Goal: Information Seeking & Learning: Learn about a topic

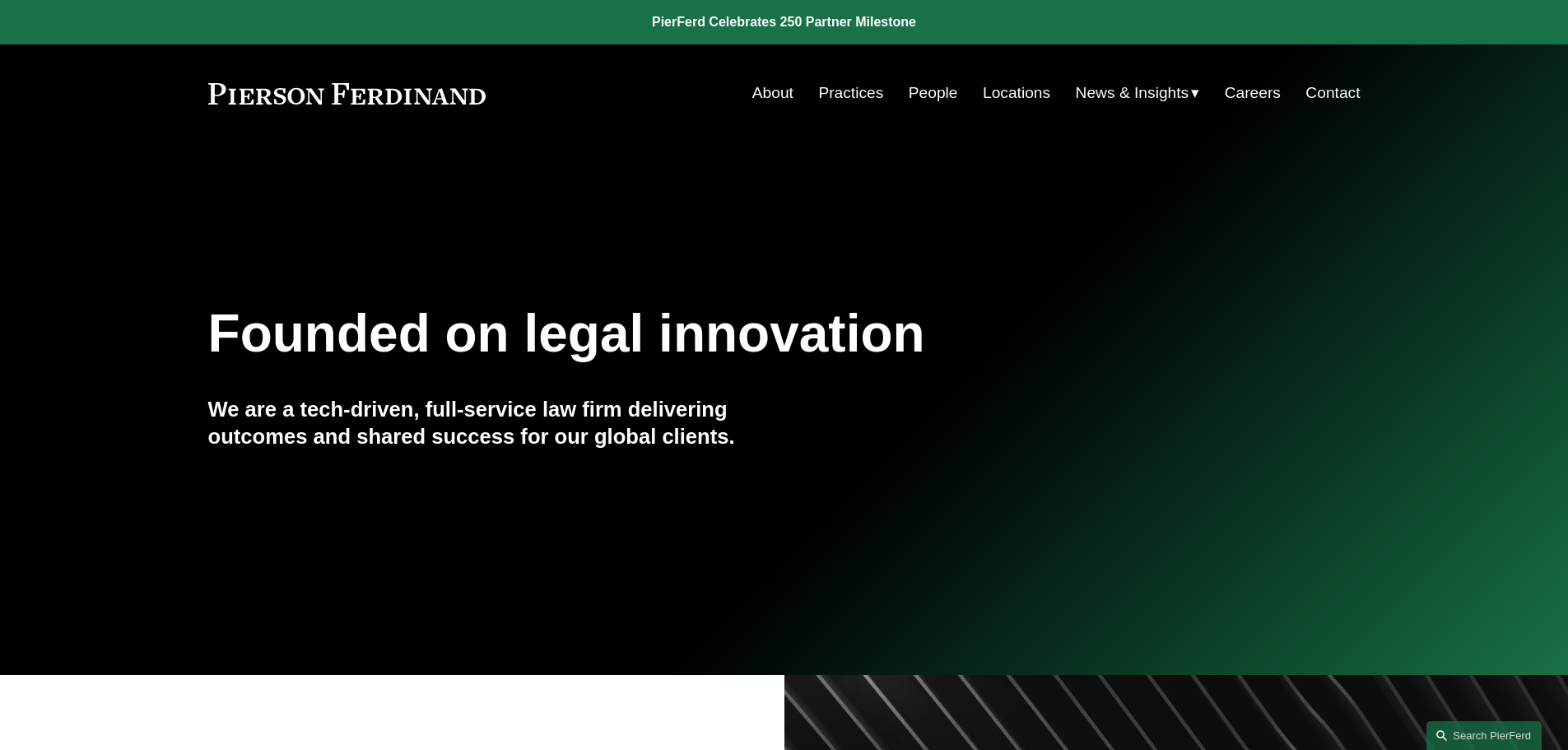
click at [922, 94] on link "People" at bounding box center [933, 93] width 49 height 31
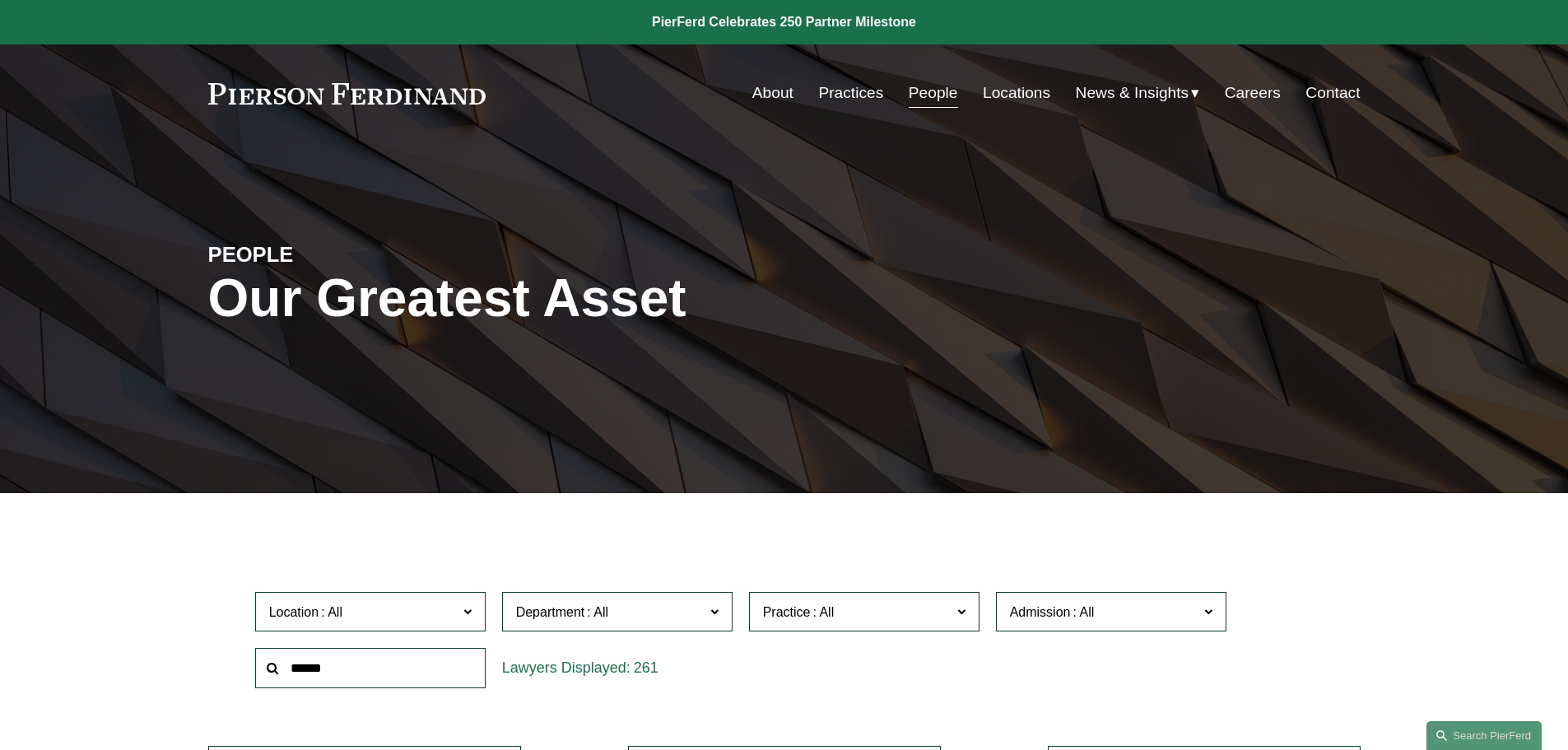
click at [539, 621] on span "Department" at bounding box center [610, 612] width 189 height 22
click at [0, 0] on link "Corporate" at bounding box center [0, 0] width 0 height 0
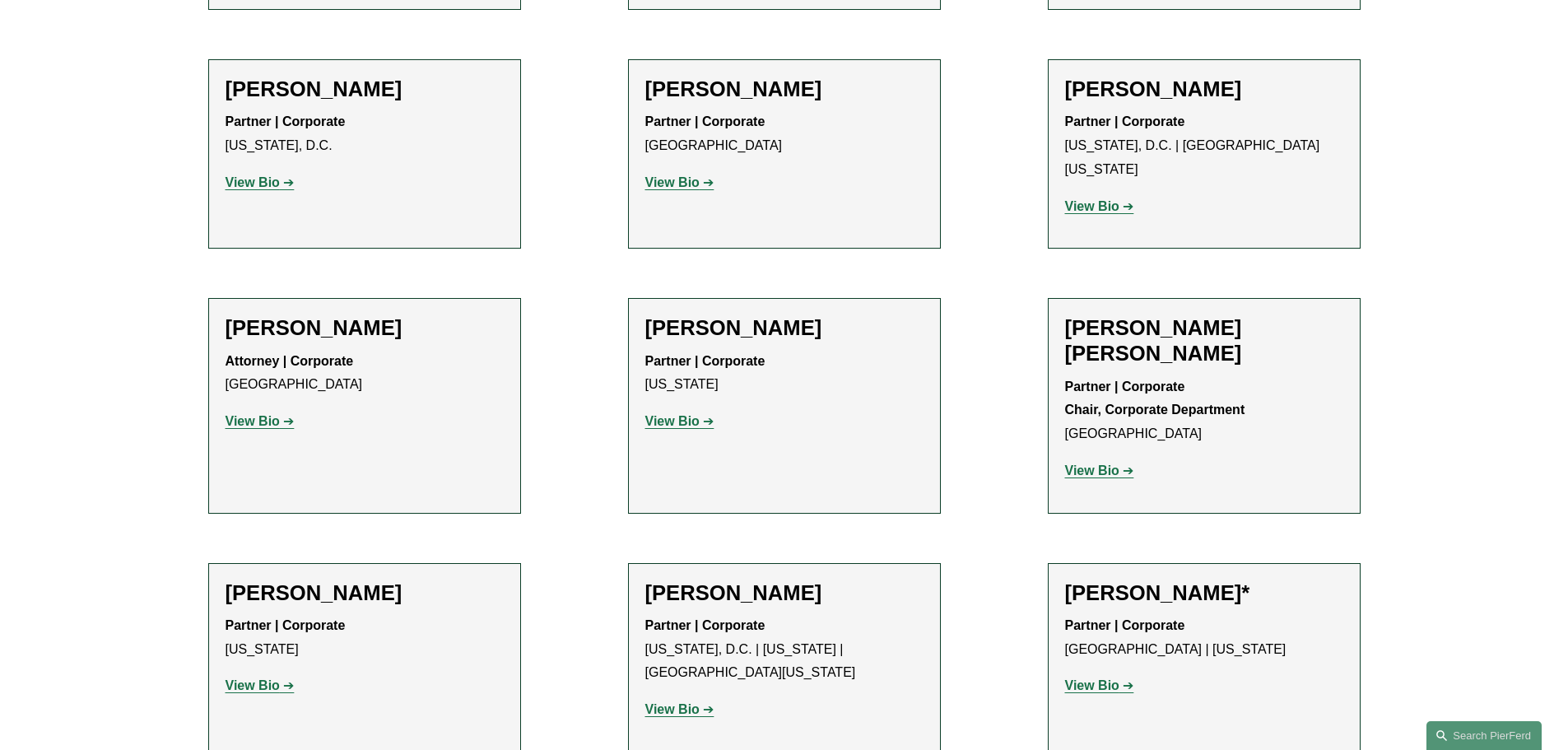
scroll to position [2799, 0]
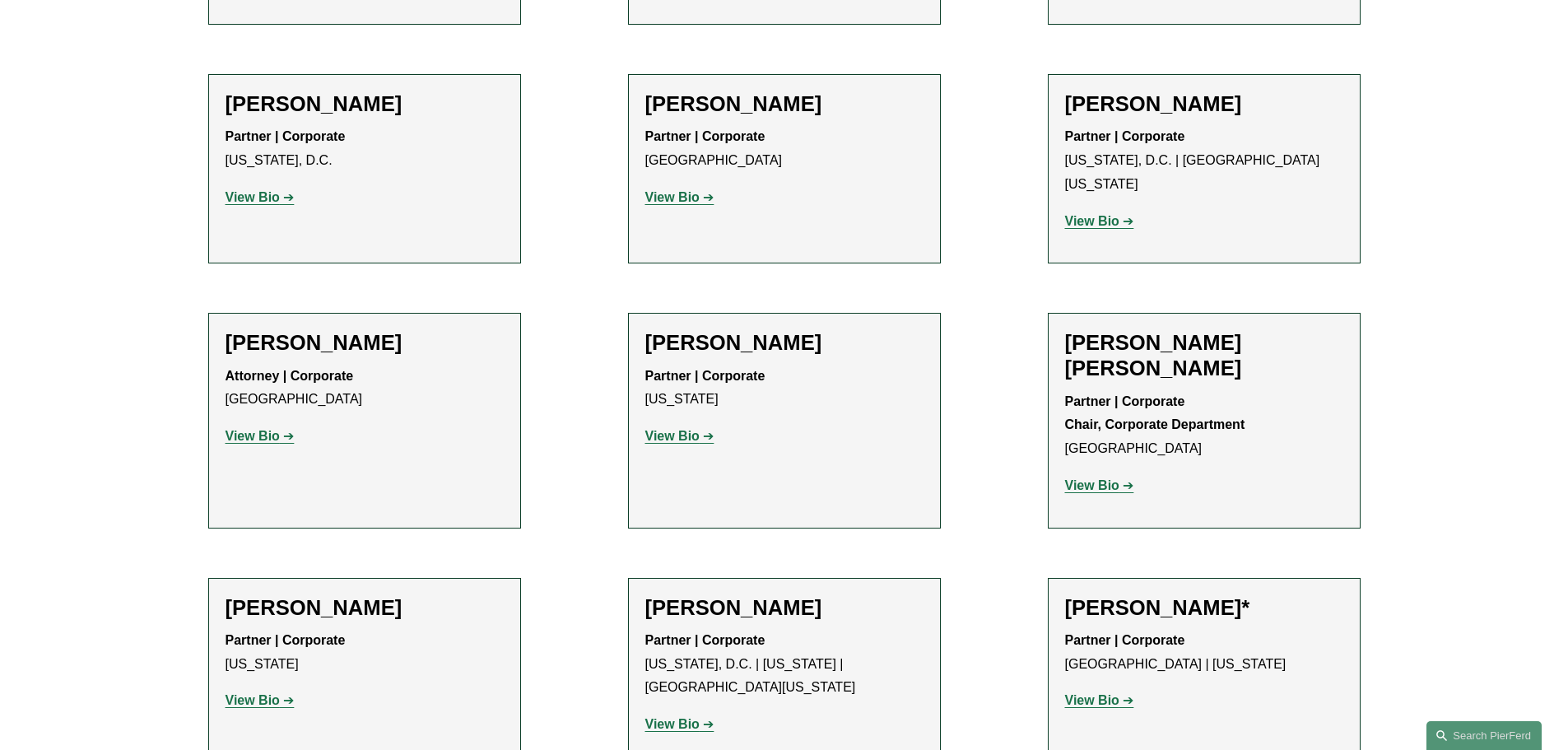
click at [1097, 478] on strong "View Bio" at bounding box center [1092, 486] width 54 height 14
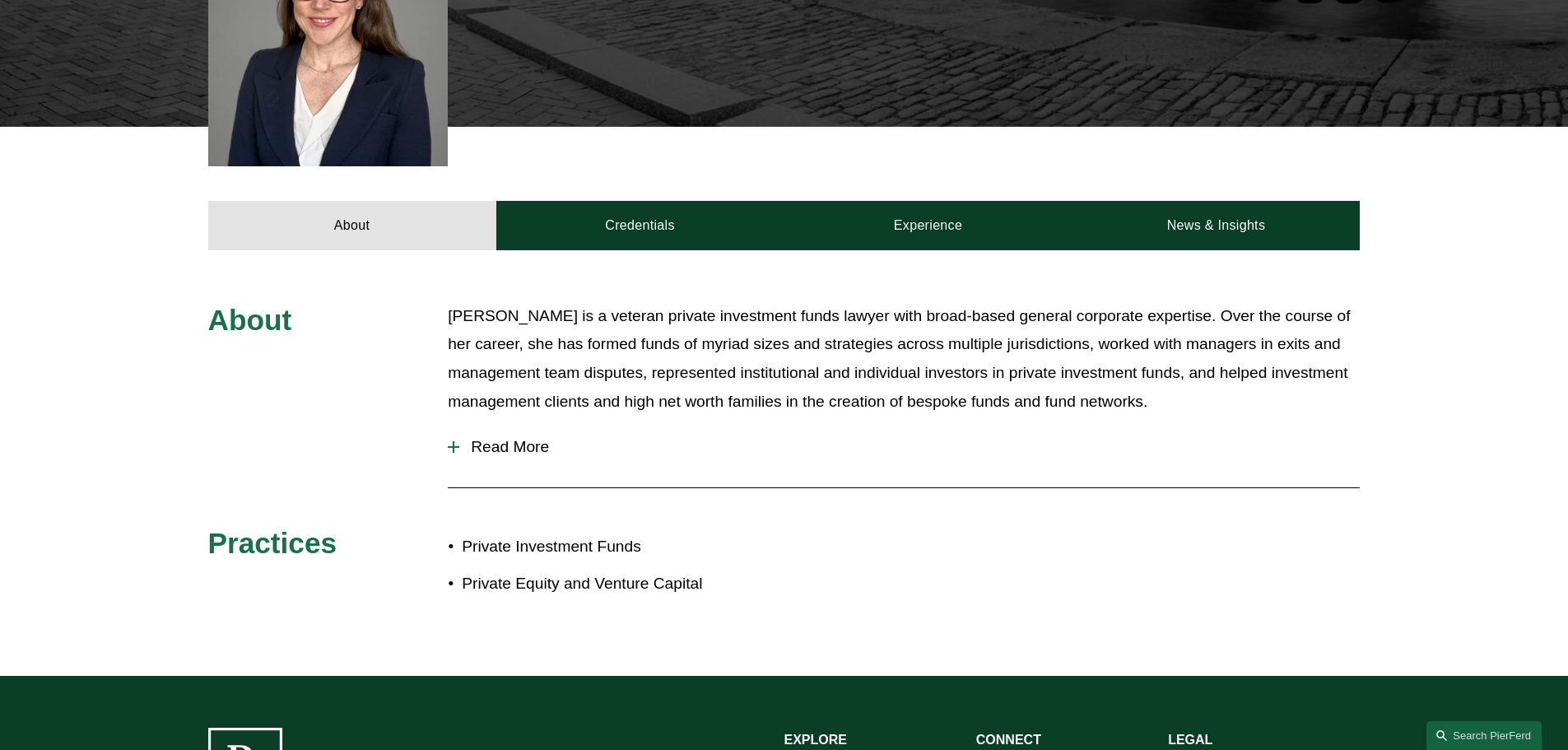
scroll to position [741, 0]
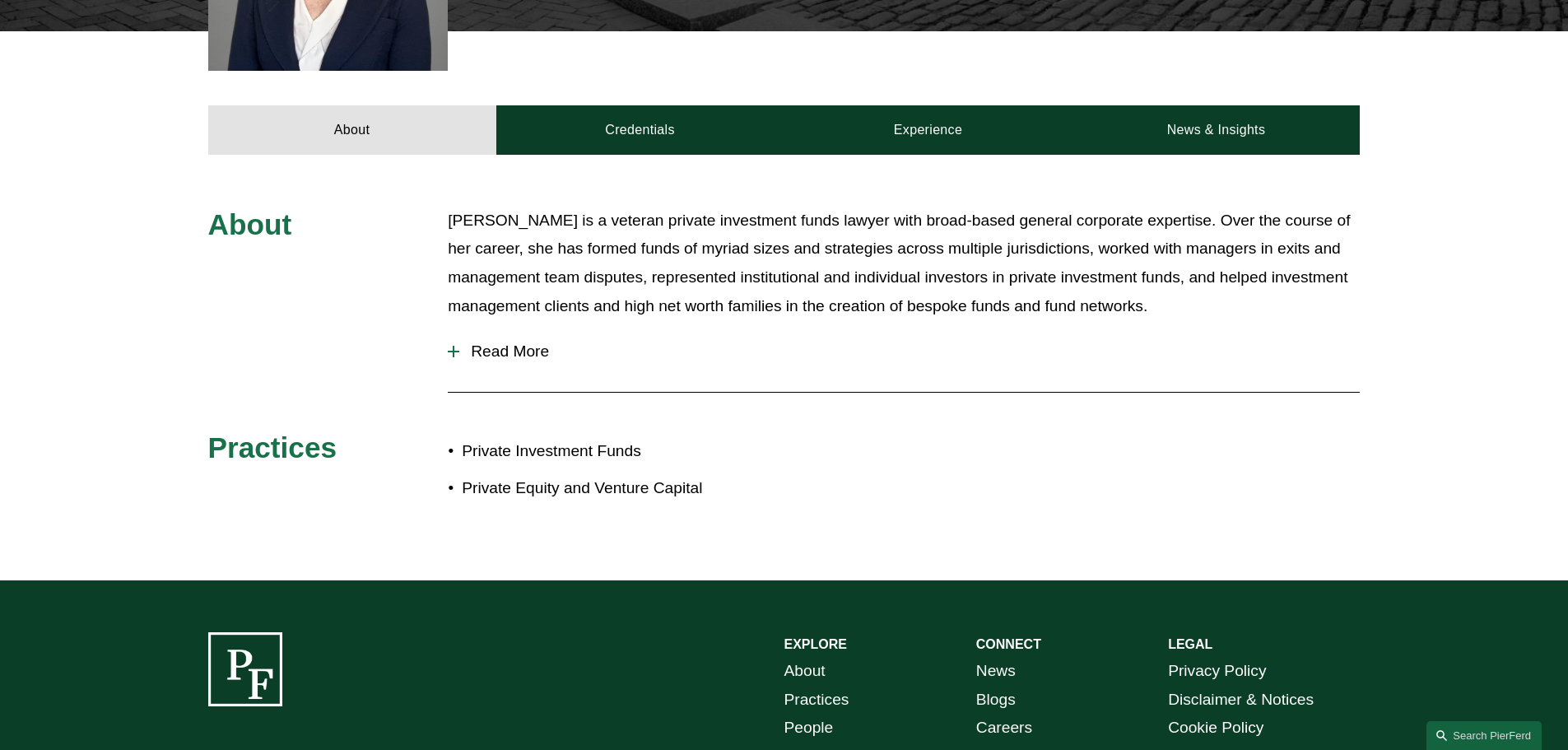
click at [497, 343] on span "Read More" at bounding box center [910, 352] width 901 height 18
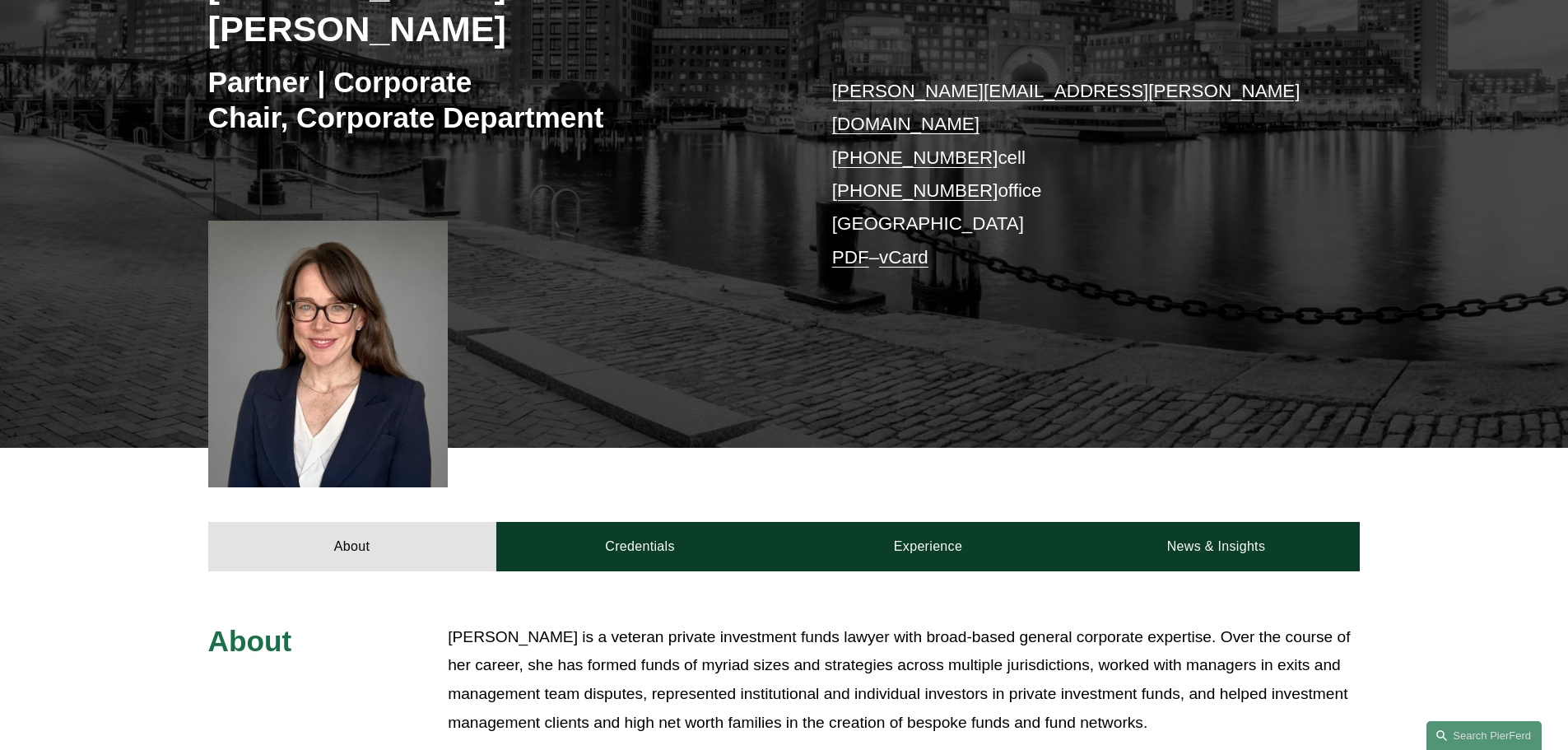
scroll to position [247, 0]
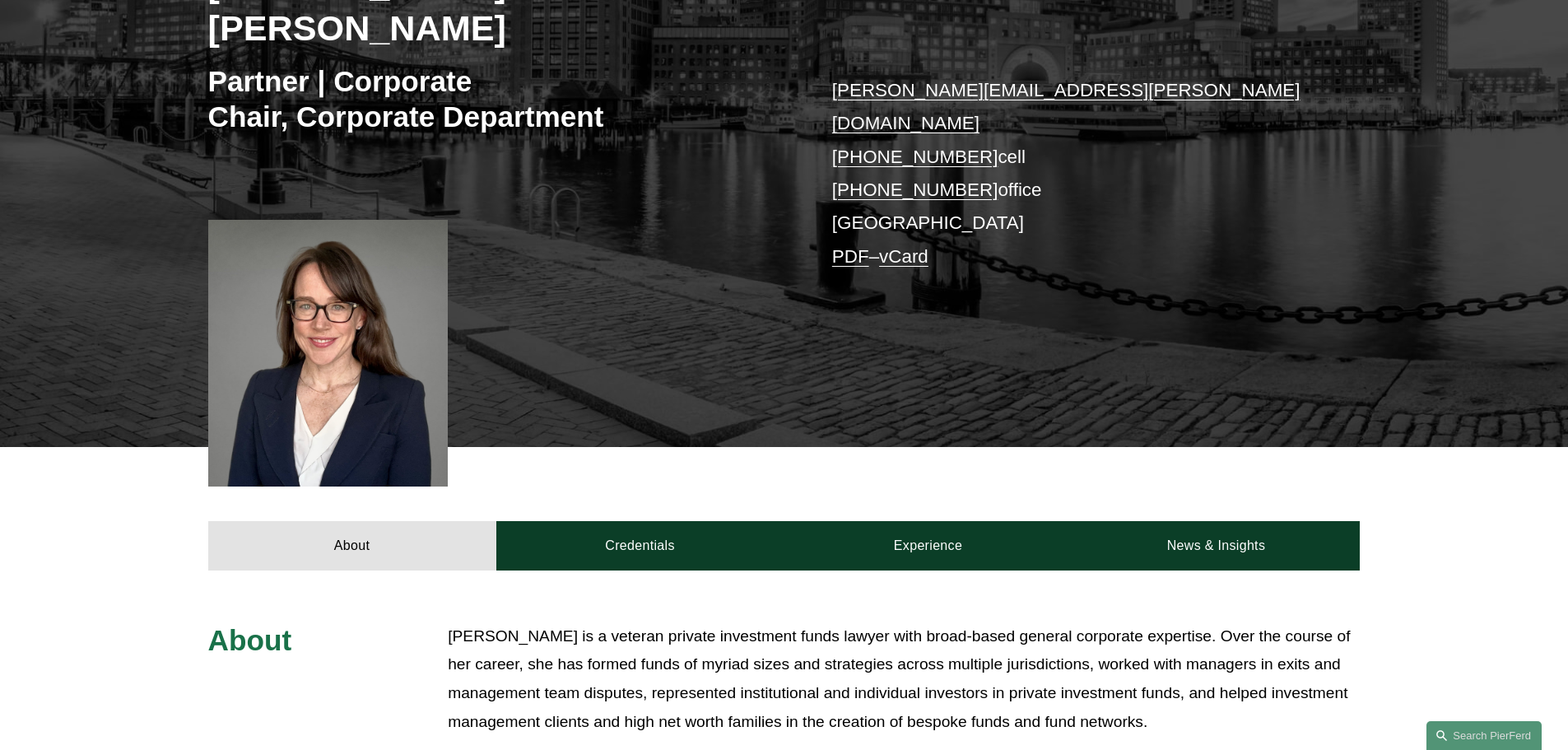
scroll to position [329, 0]
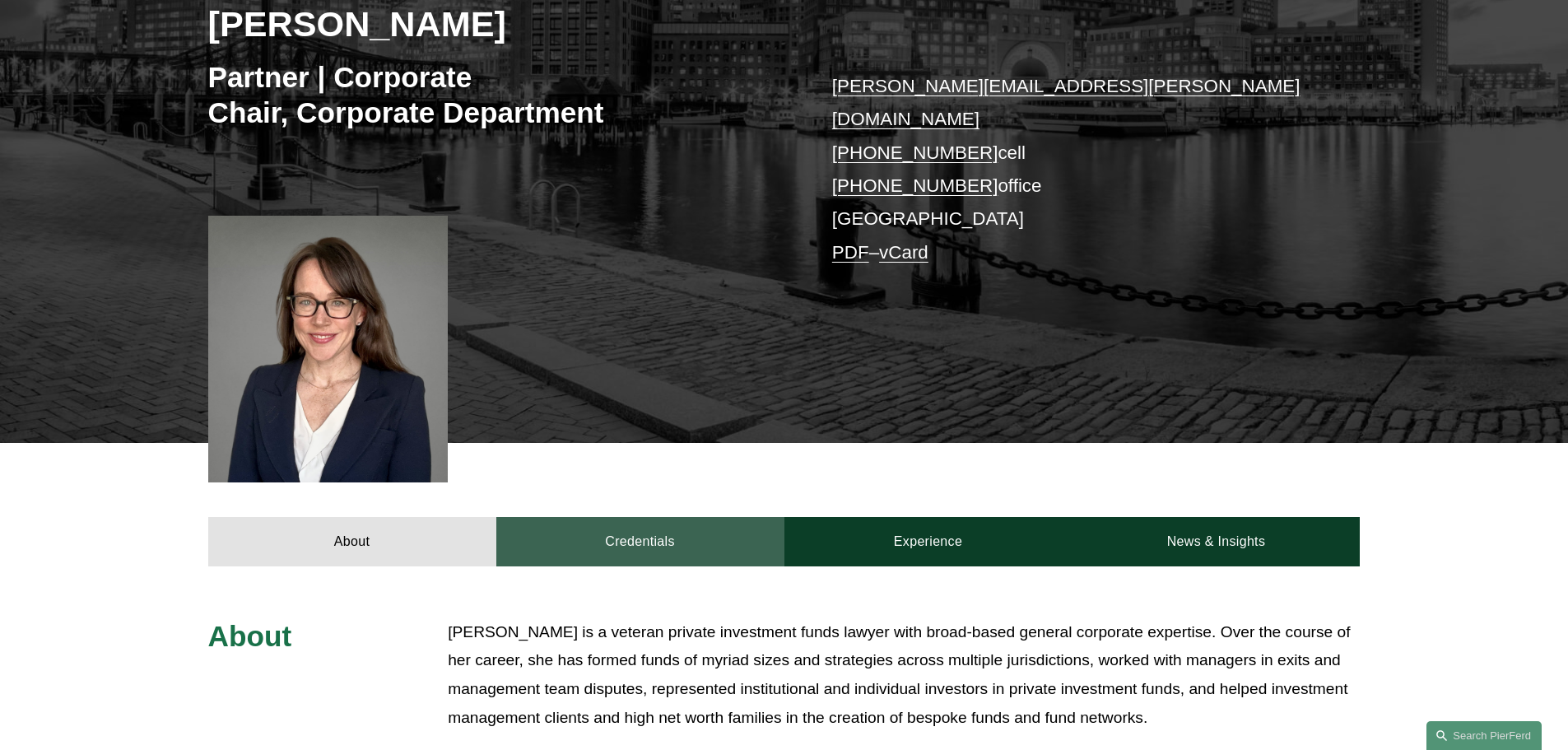
click at [561, 517] on link "Credentials" at bounding box center [640, 541] width 288 height 49
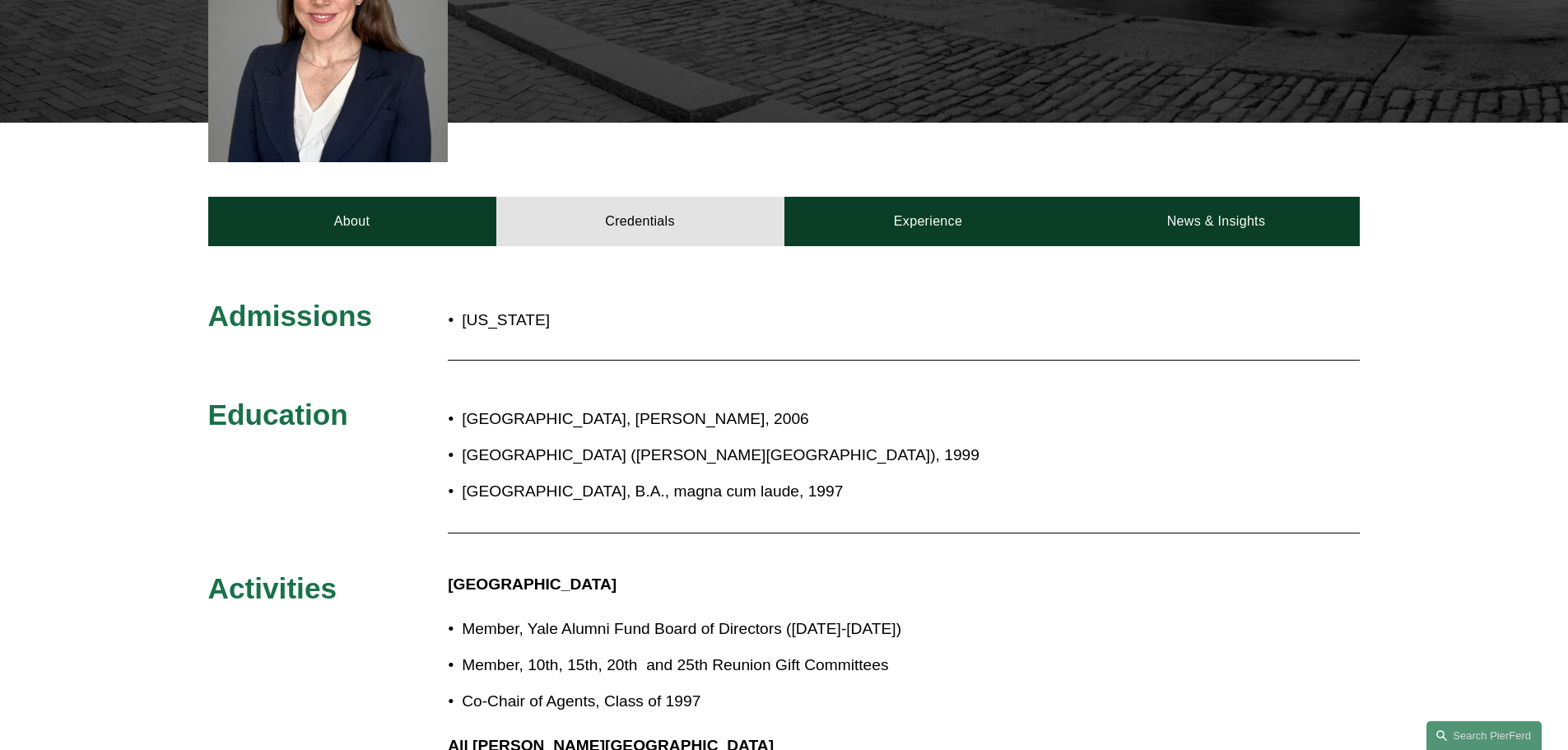
scroll to position [485, 0]
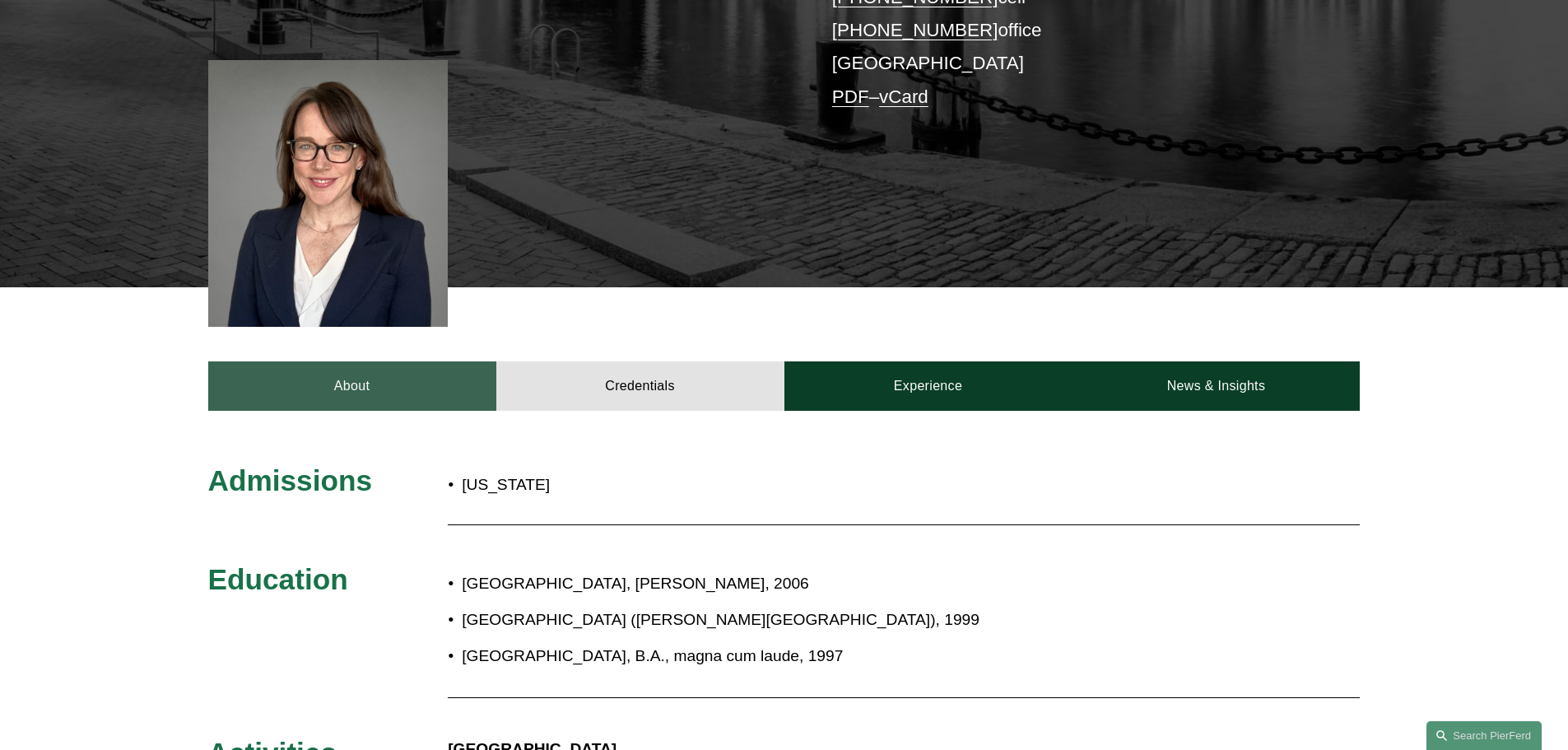
click at [413, 362] on link "About" at bounding box center [352, 386] width 288 height 49
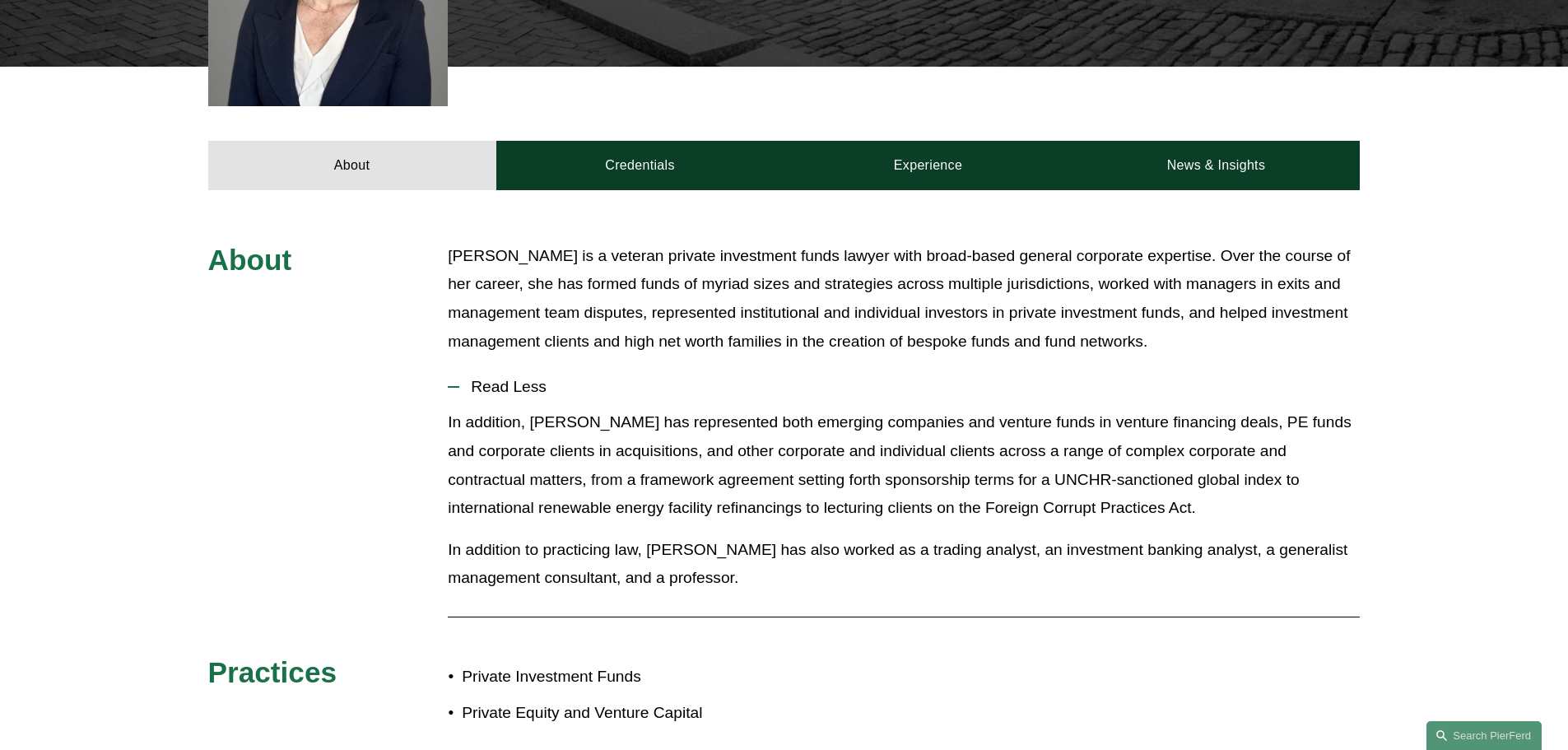
scroll to position [732, 0]
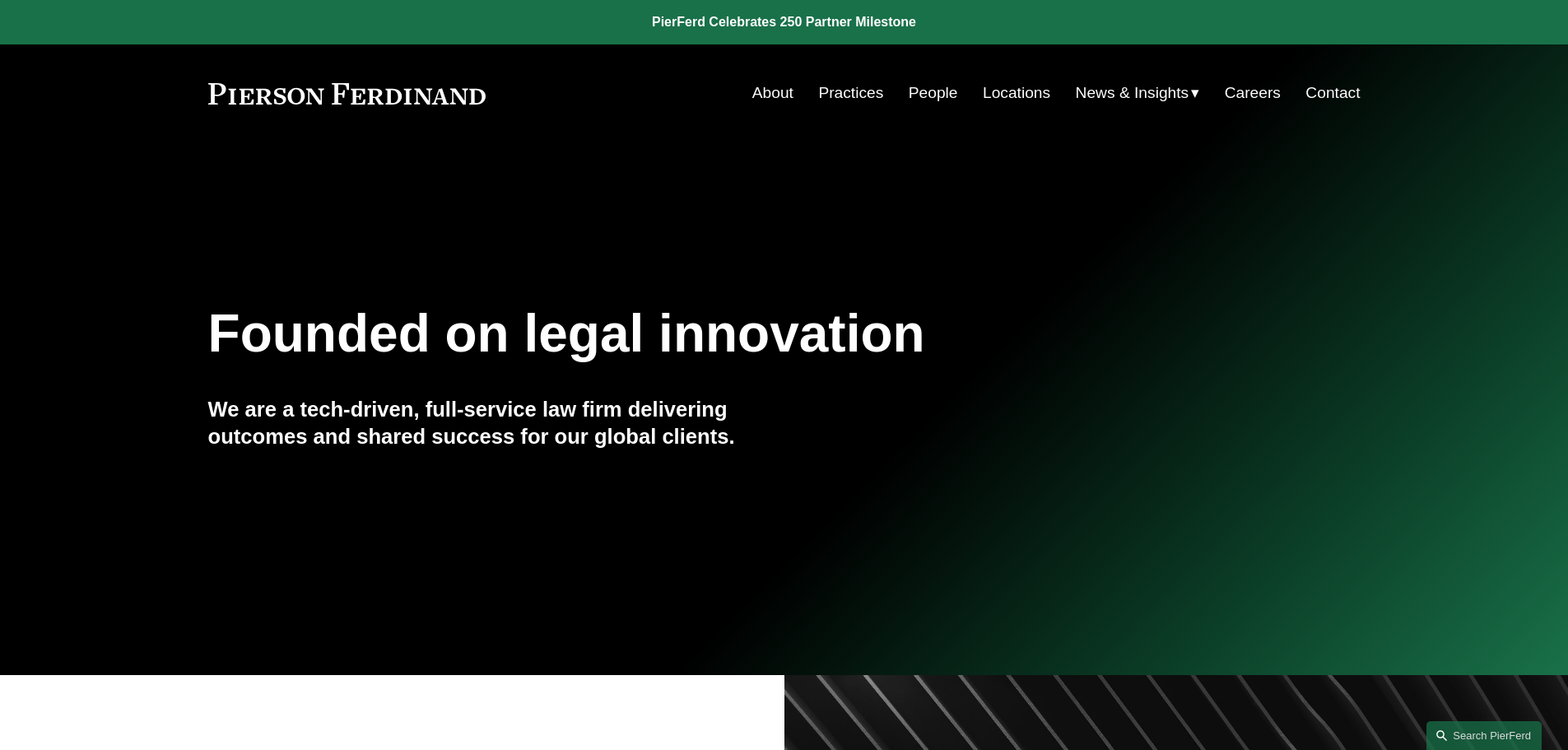
click at [933, 95] on link "People" at bounding box center [933, 93] width 49 height 31
